Goal: Task Accomplishment & Management: Use online tool/utility

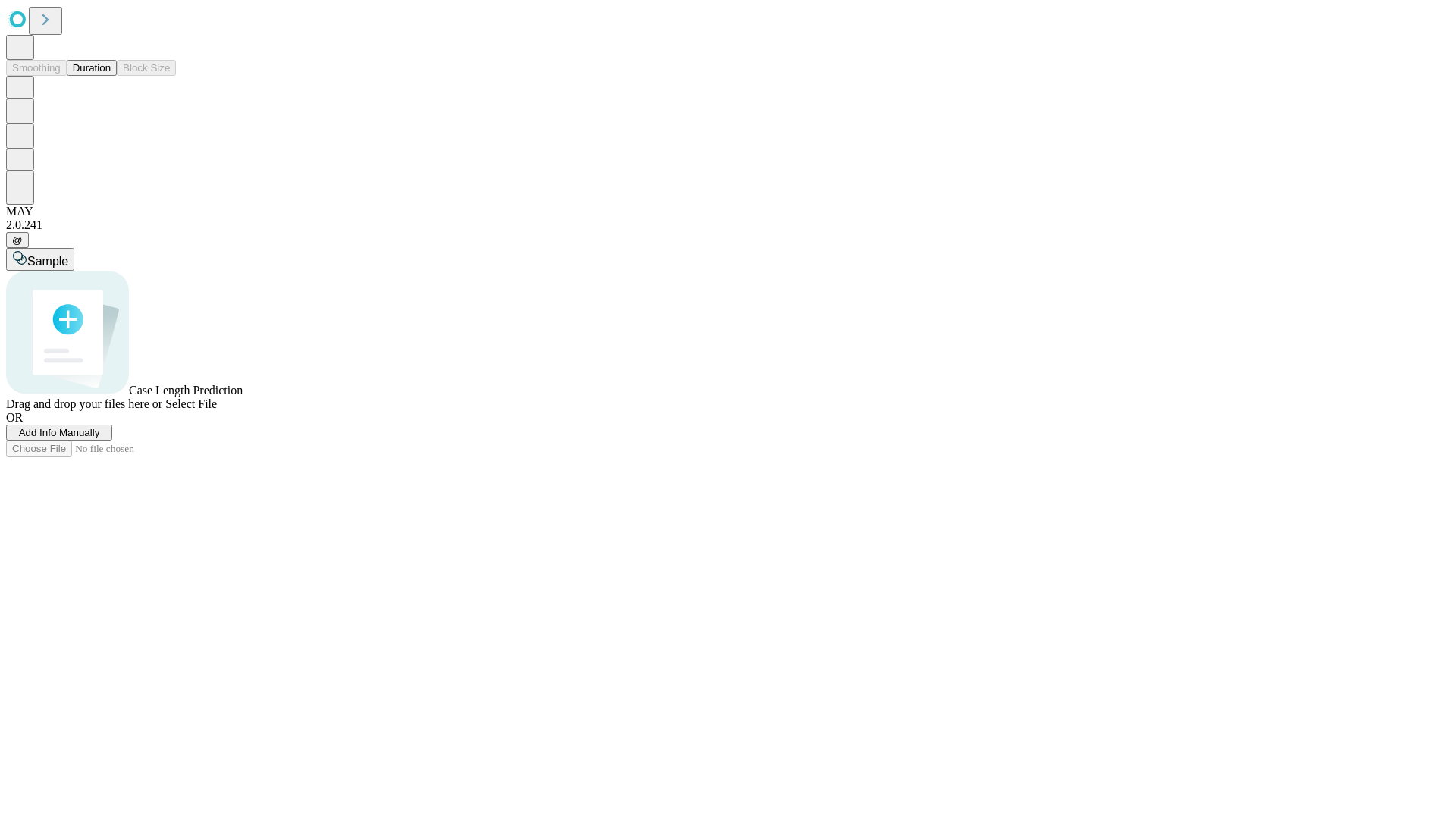
click at [111, 75] on button "Duration" at bounding box center [92, 67] width 50 height 16
click at [100, 438] on span "Add Info Manually" at bounding box center [59, 432] width 81 height 11
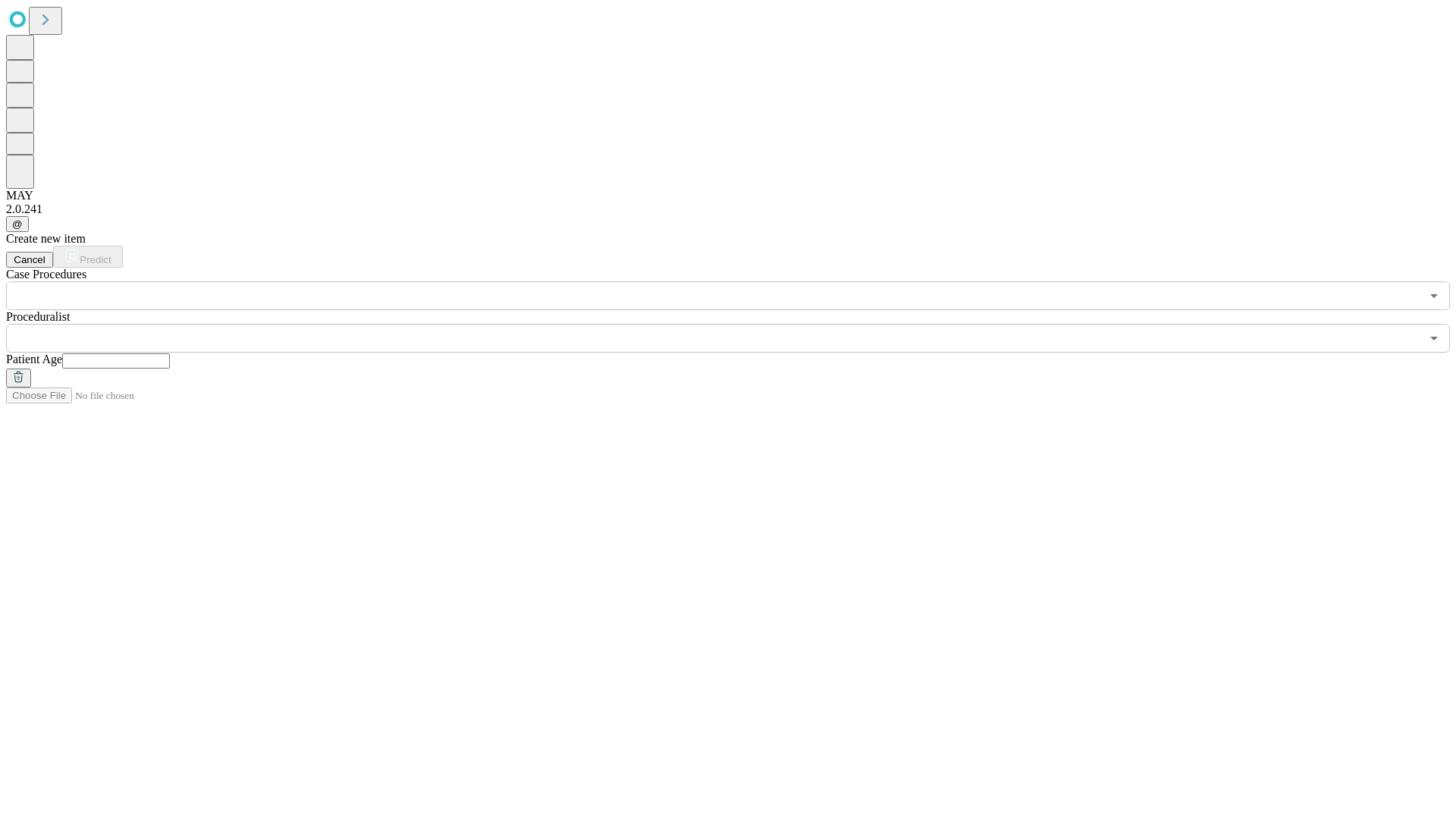
click at [170, 353] on input "text" at bounding box center [117, 361] width 108 height 15
type input "**"
click at [738, 323] on input "text" at bounding box center [713, 337] width 1414 height 29
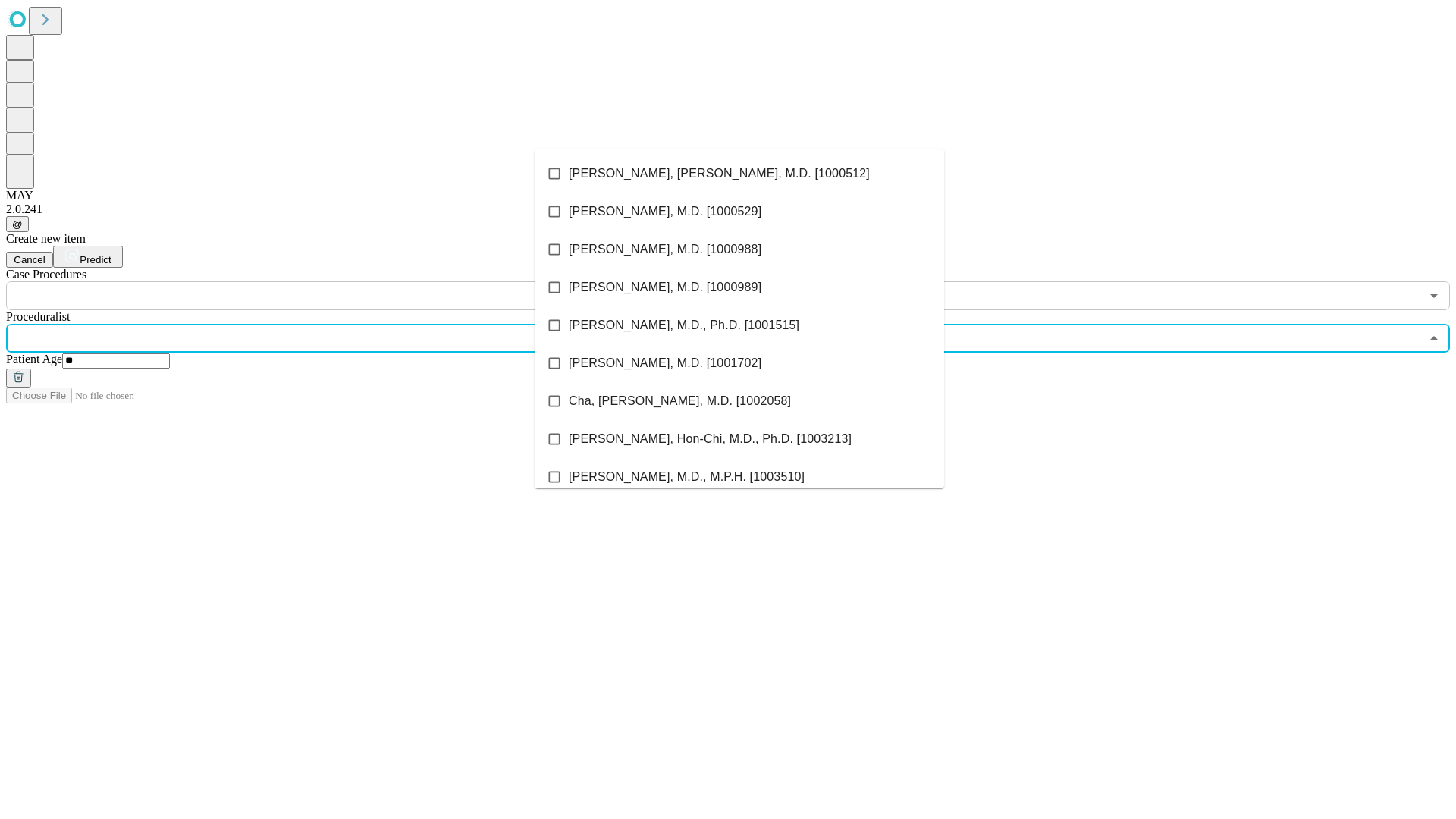
click at [739, 173] on li "[PERSON_NAME], [PERSON_NAME], M.D. [1000512]" at bounding box center [739, 173] width 409 height 38
